Goal: Check status: Check status

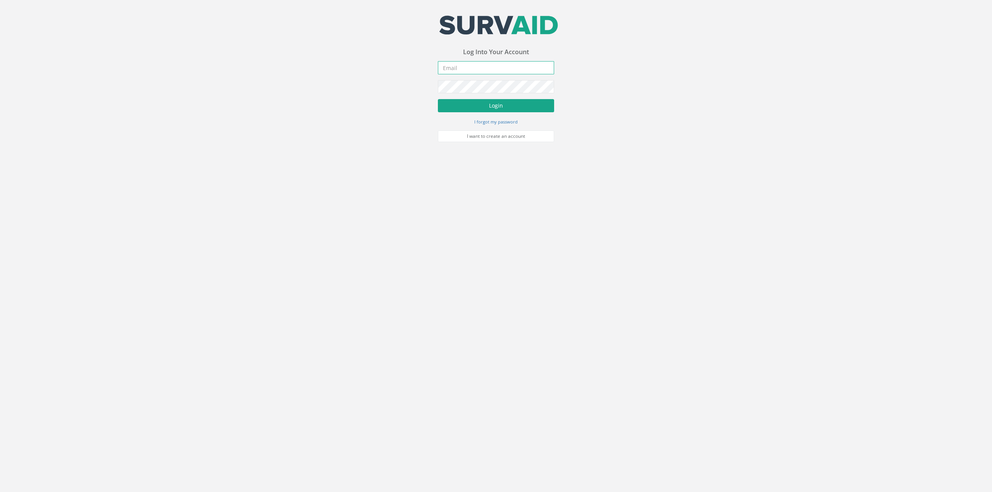
type input "[EMAIL_ADDRESS][DOMAIN_NAME]"
click at [451, 109] on button "Login" at bounding box center [496, 105] width 116 height 13
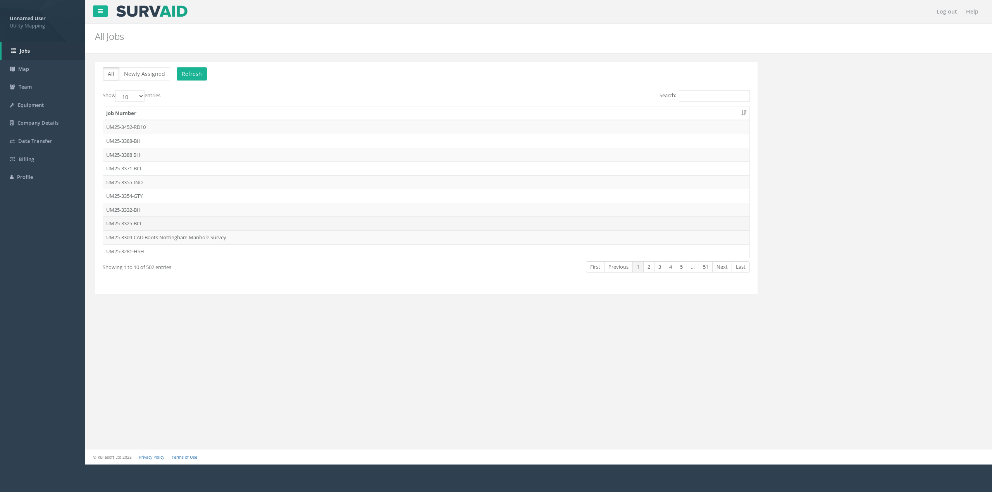
click at [119, 222] on td "UM25-3325-BCL" at bounding box center [426, 224] width 646 height 14
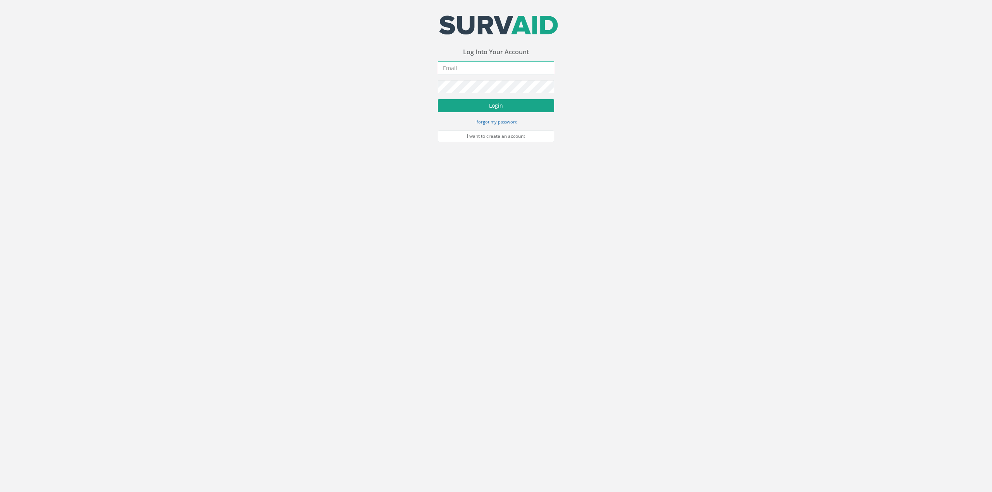
type input "[EMAIL_ADDRESS][DOMAIN_NAME]"
click at [497, 107] on button "Login" at bounding box center [496, 105] width 116 height 13
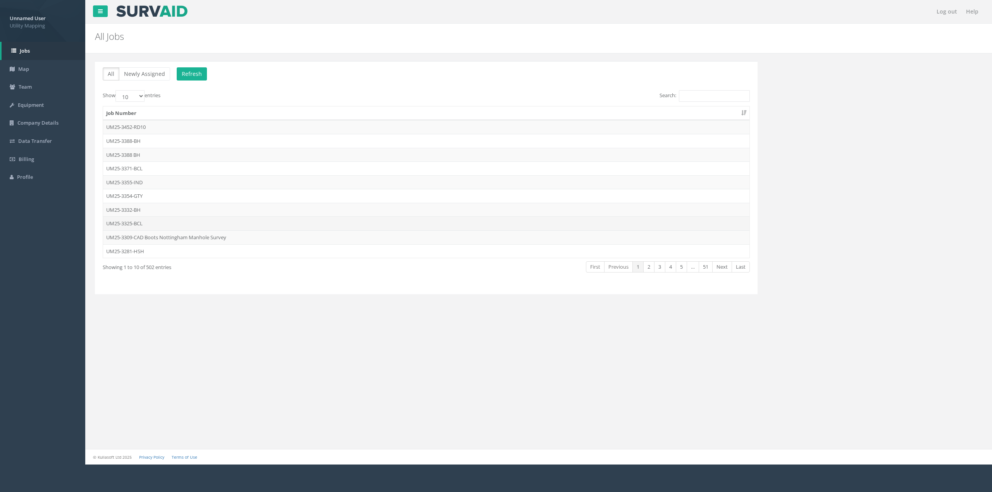
click at [136, 224] on td "UM25-3325-BCL" at bounding box center [426, 224] width 646 height 14
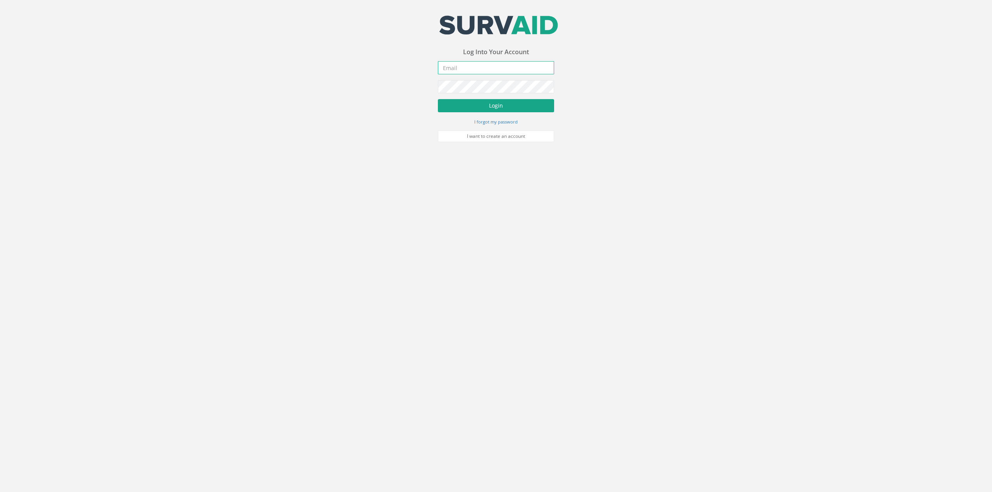
type input "[EMAIL_ADDRESS][DOMAIN_NAME]"
click at [494, 100] on button "Login" at bounding box center [496, 105] width 116 height 13
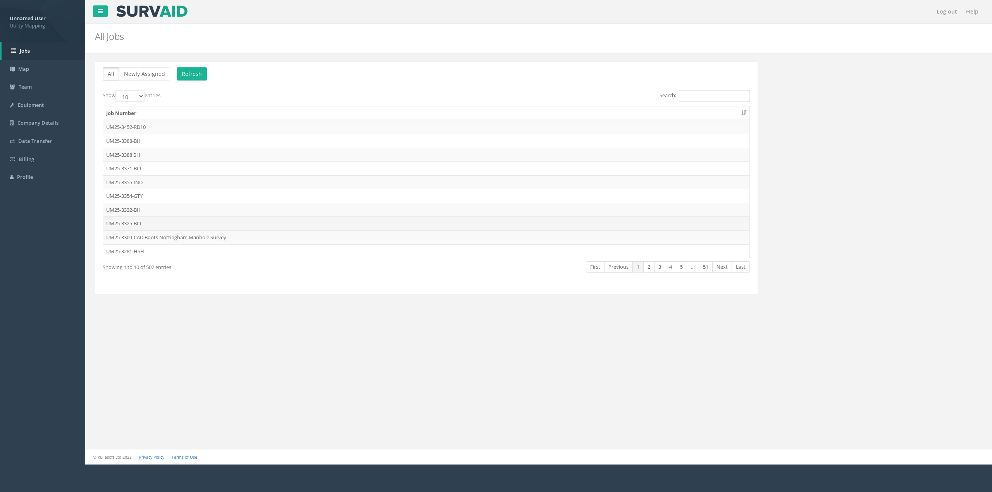
click at [145, 226] on td "UM25-3325-BCL" at bounding box center [426, 224] width 646 height 14
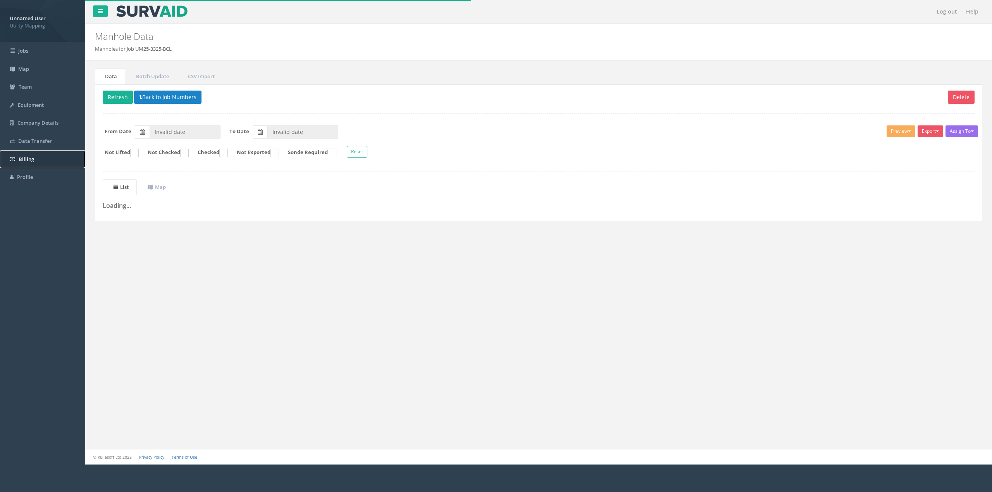
click at [19, 157] on span "Billing" at bounding box center [26, 159] width 15 height 7
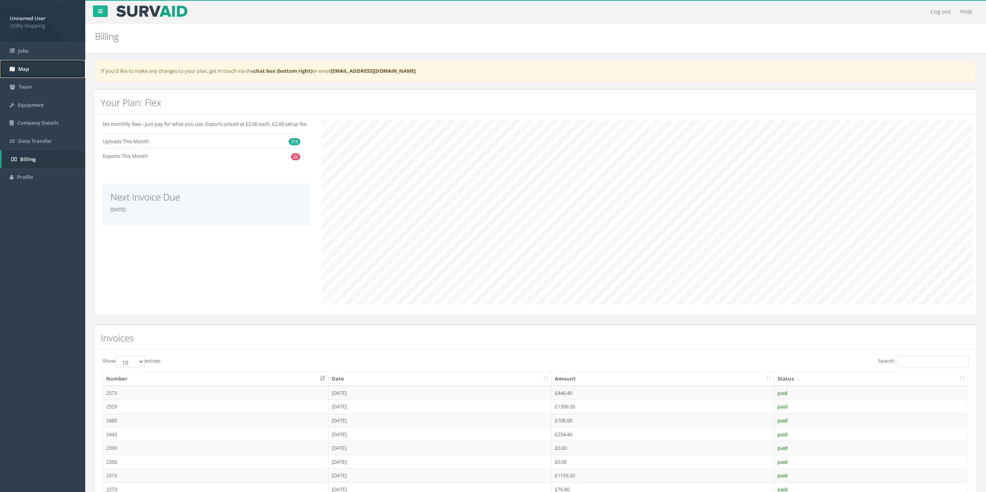
click at [41, 67] on link "Map" at bounding box center [42, 69] width 85 height 18
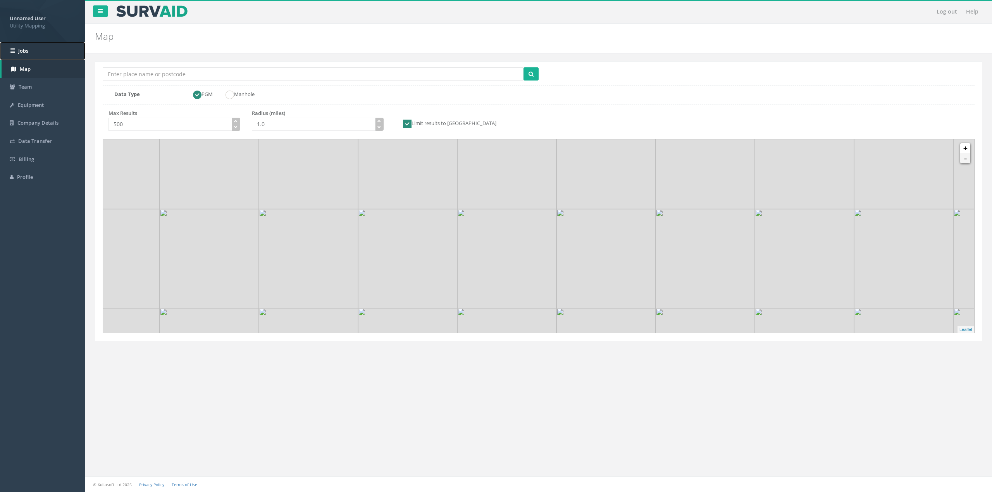
click at [38, 53] on link "Jobs" at bounding box center [42, 51] width 85 height 18
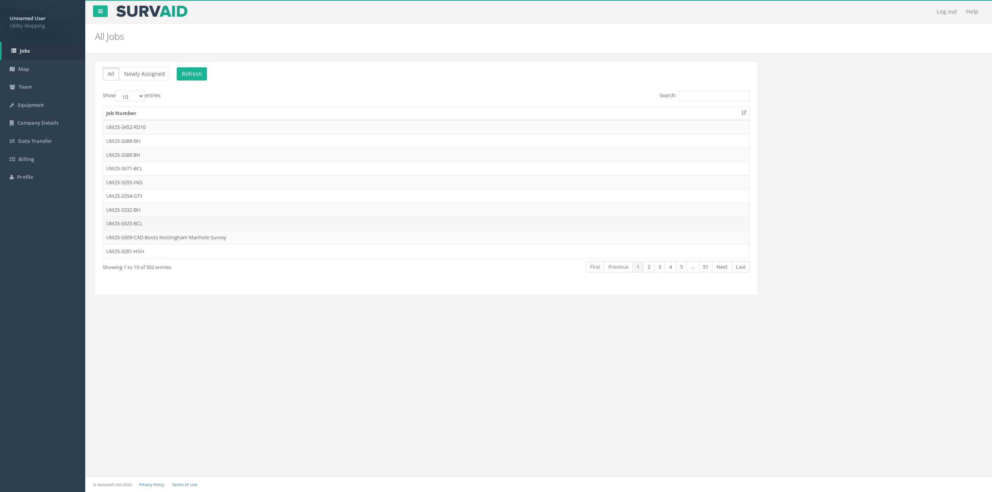
click at [134, 222] on td "UM25-3325-BCL" at bounding box center [426, 224] width 646 height 14
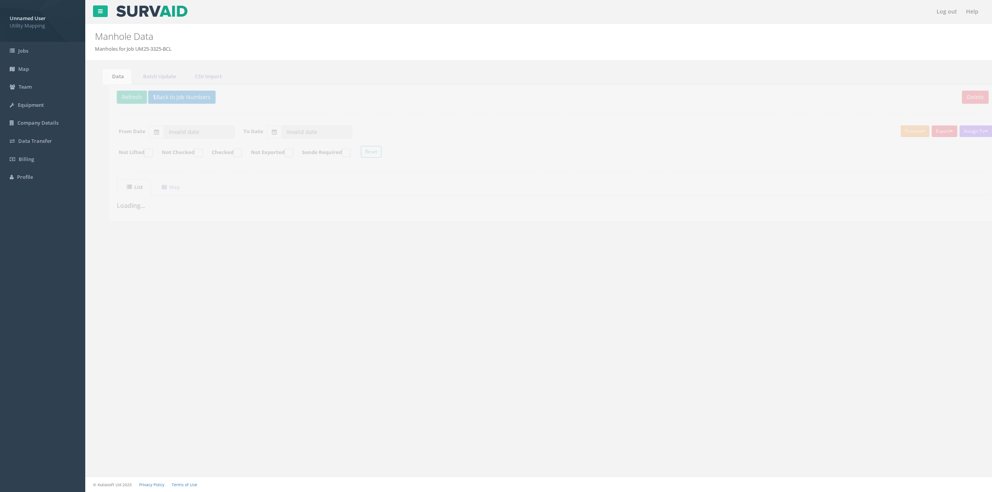
click at [174, 219] on div "Delete Refresh Back to Job Numbers Assign To Malcolm Hughes Land Surveyors Ltd …" at bounding box center [538, 152] width 887 height 137
click at [106, 93] on button "Refresh" at bounding box center [118, 97] width 30 height 13
